Goal: Find specific page/section: Find specific page/section

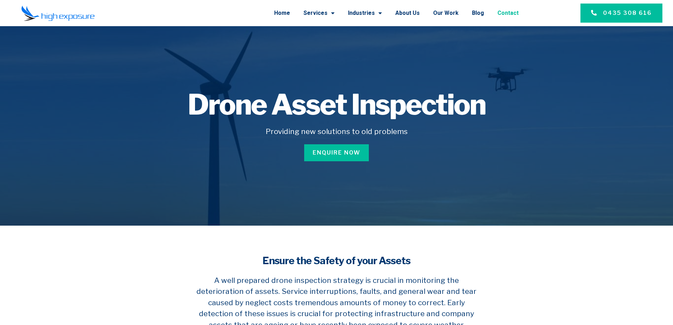
click at [514, 11] on link "Contact" at bounding box center [508, 13] width 21 height 18
